Goal: Information Seeking & Learning: Learn about a topic

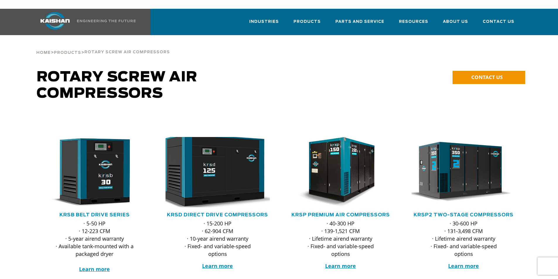
click at [217, 186] on img at bounding box center [213, 172] width 115 height 77
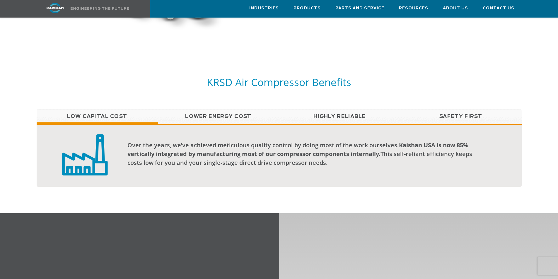
scroll to position [439, 0]
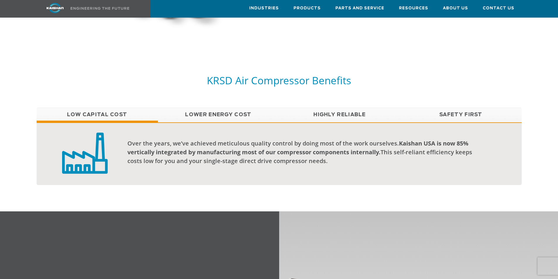
click at [240, 108] on link "Lower Energy Cost" at bounding box center [218, 114] width 121 height 15
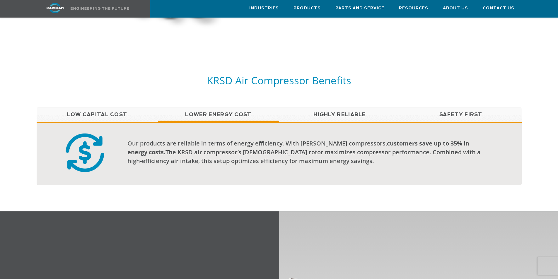
click at [106, 107] on link "Low Capital Cost" at bounding box center [97, 114] width 121 height 15
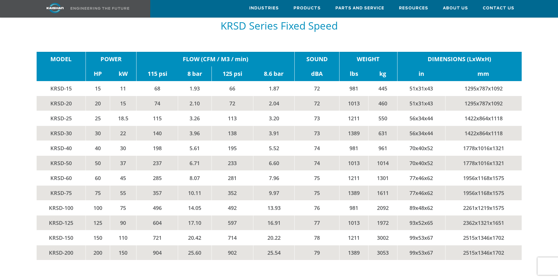
scroll to position [967, 0]
